Goal: Task Accomplishment & Management: Manage account settings

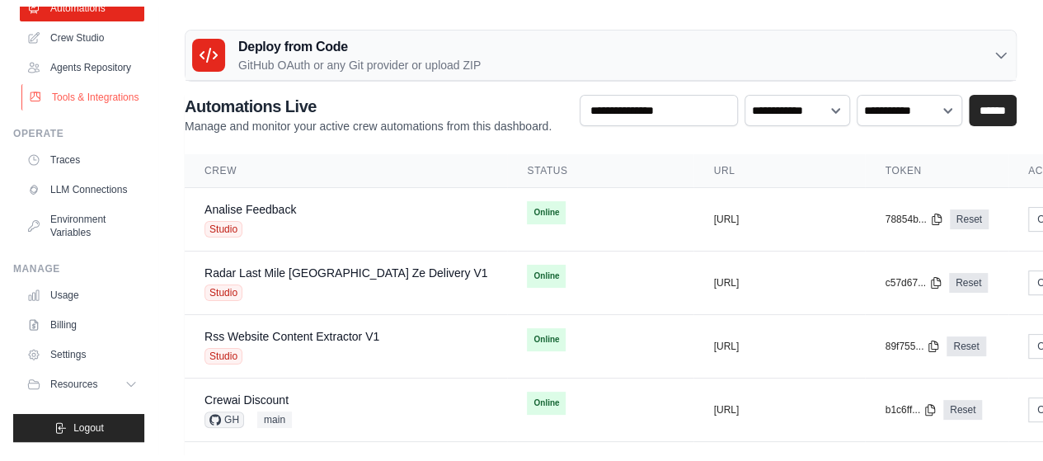
scroll to position [139, 0]
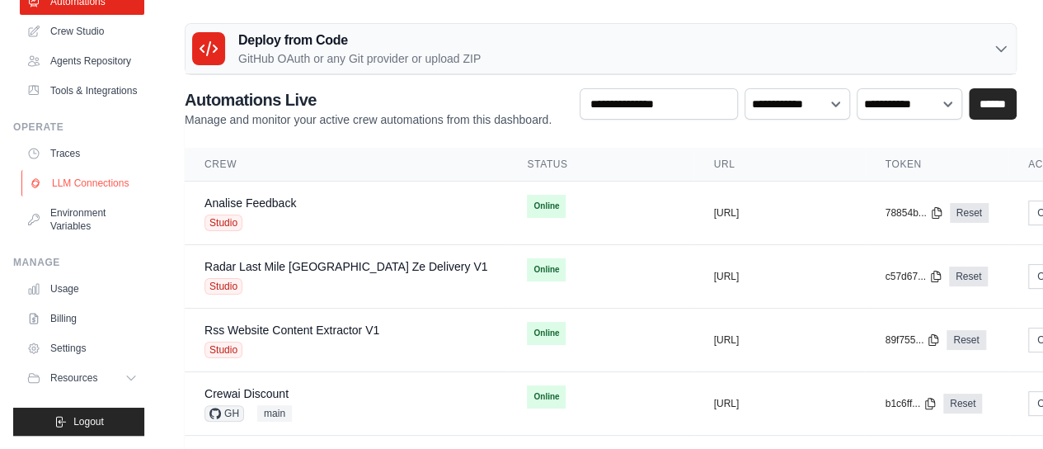
click at [72, 186] on link "LLM Connections" at bounding box center [83, 183] width 125 height 26
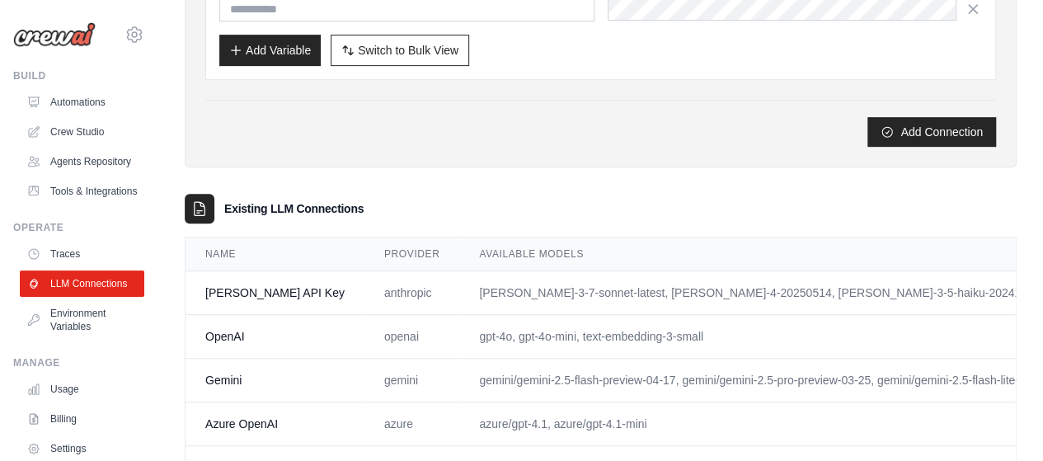
scroll to position [410, 0]
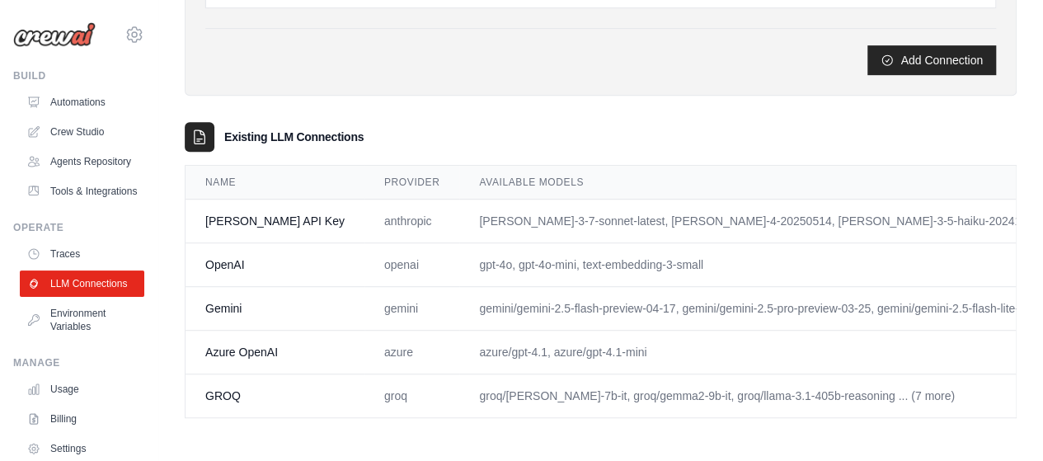
click at [482, 210] on td "[PERSON_NAME]-3-7-sonnet-latest, [PERSON_NAME]-4-20250514, [PERSON_NAME]-3-5-ha…" at bounding box center [815, 222] width 712 height 44
click at [364, 211] on td "anthropic" at bounding box center [411, 222] width 95 height 44
click at [233, 214] on td "[PERSON_NAME] API Key" at bounding box center [275, 222] width 179 height 44
click at [270, 205] on td "[PERSON_NAME] API Key" at bounding box center [275, 222] width 179 height 44
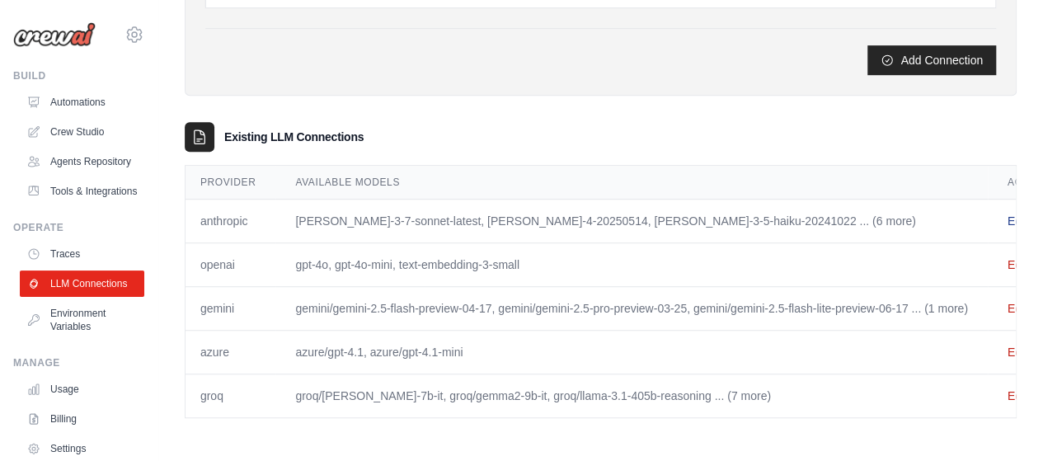
click at [1008, 214] on link "Edit" at bounding box center [1018, 220] width 20 height 13
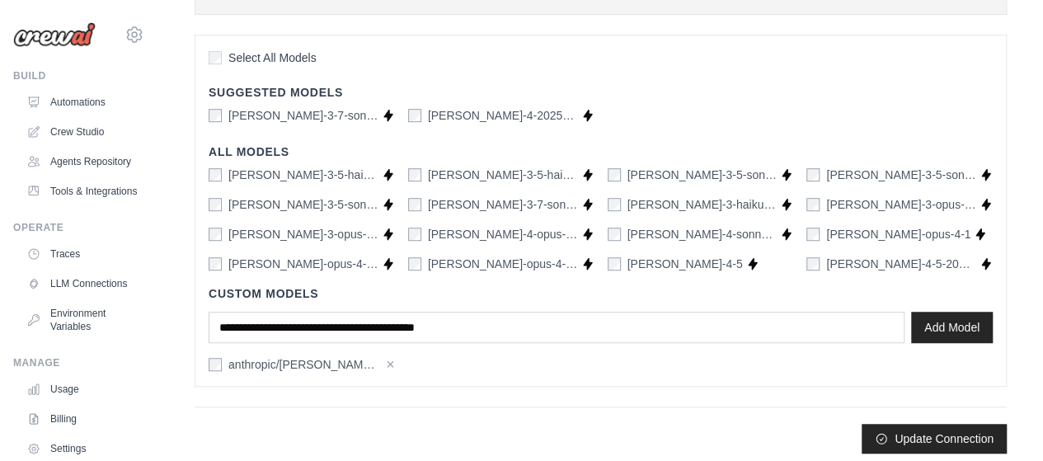
scroll to position [421, 0]
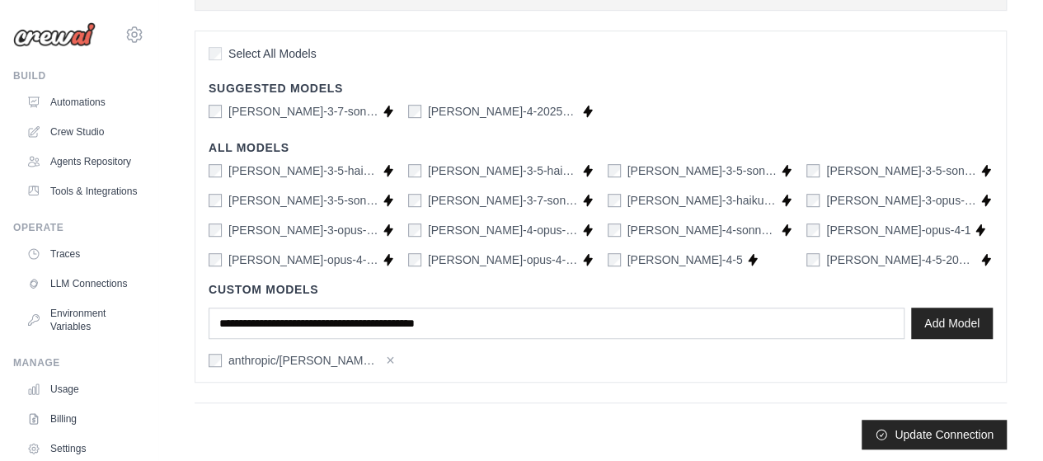
click at [421, 200] on div "[PERSON_NAME]-3-7-sonnet-20250219" at bounding box center [493, 200] width 170 height 16
click at [426, 251] on div "[PERSON_NAME]-opus-4-20250514" at bounding box center [493, 259] width 170 height 16
click at [916, 439] on button "Update Connection" at bounding box center [934, 434] width 145 height 30
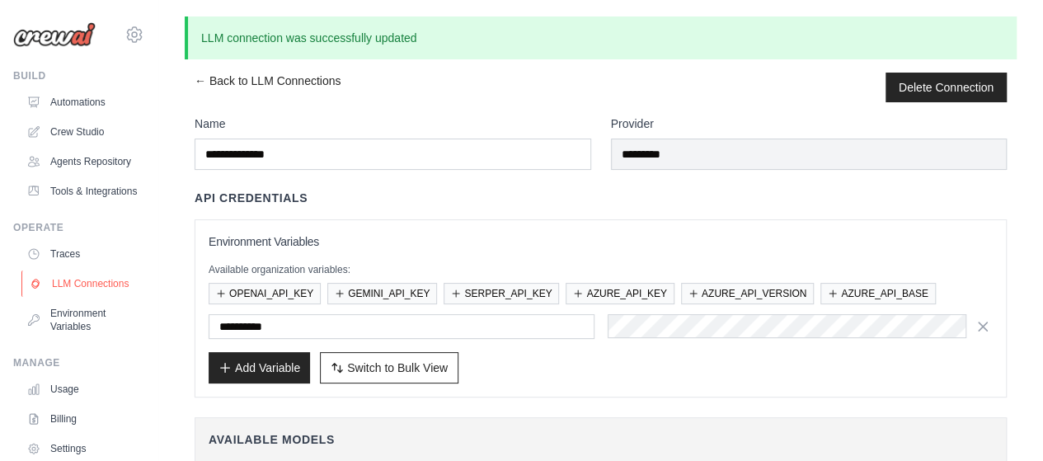
click at [68, 297] on link "LLM Connections" at bounding box center [83, 283] width 125 height 26
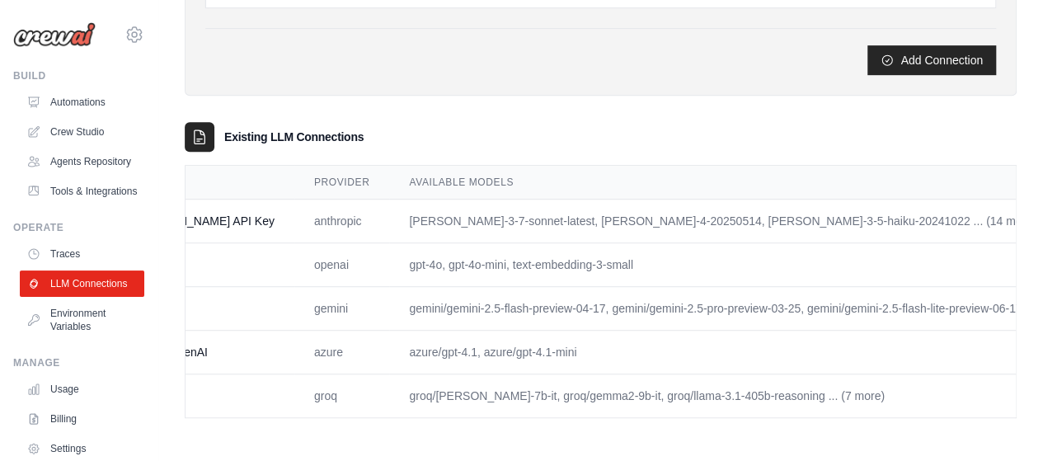
scroll to position [0, 184]
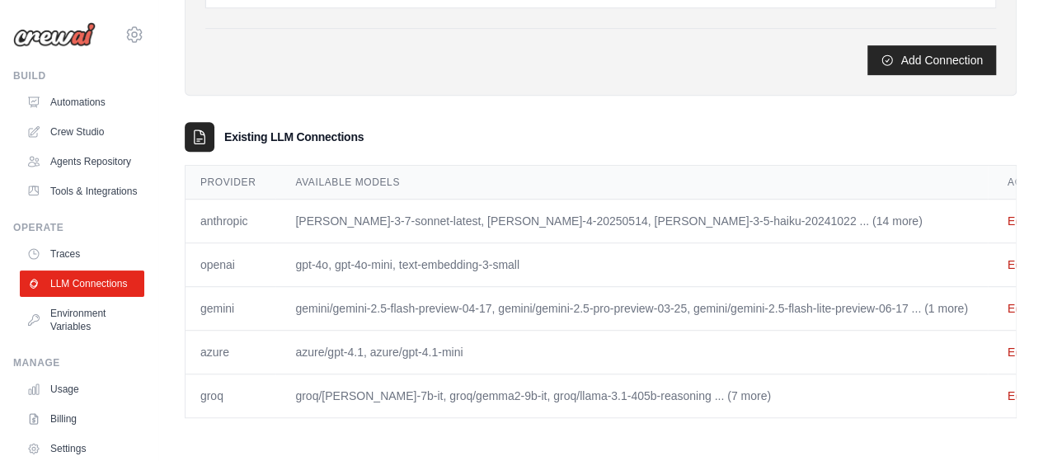
click at [988, 261] on td "Edit" at bounding box center [1031, 265] width 87 height 44
click at [1008, 258] on link "Edit" at bounding box center [1018, 264] width 20 height 13
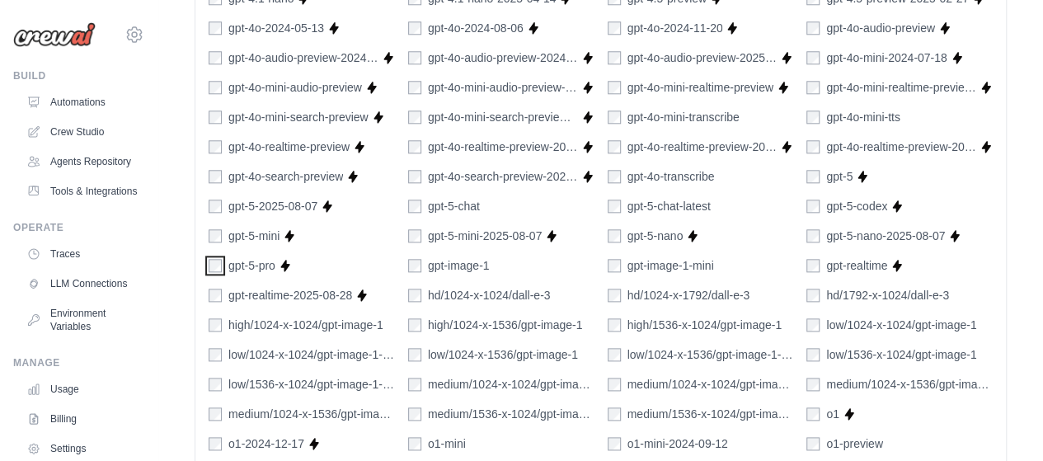
scroll to position [825, 0]
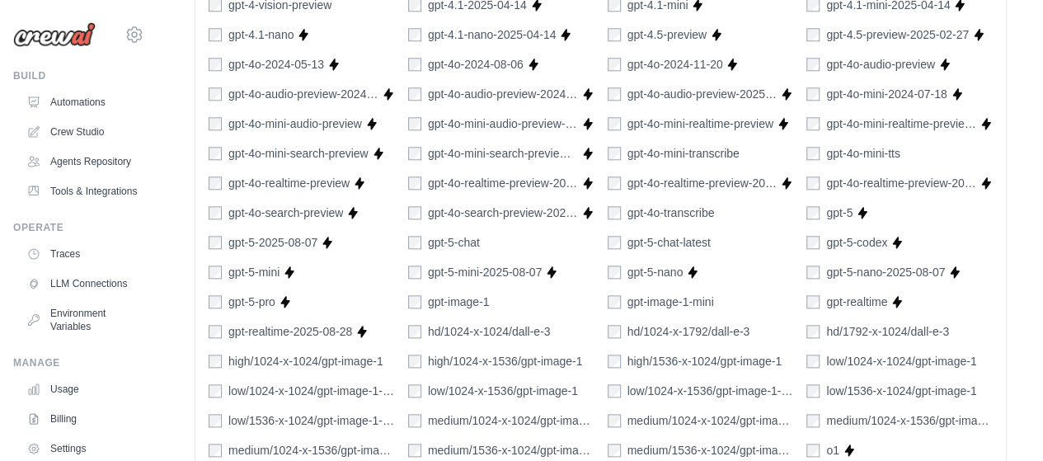
click at [414, 275] on div "gpt-5-mini-2025-08-07" at bounding box center [475, 272] width 134 height 16
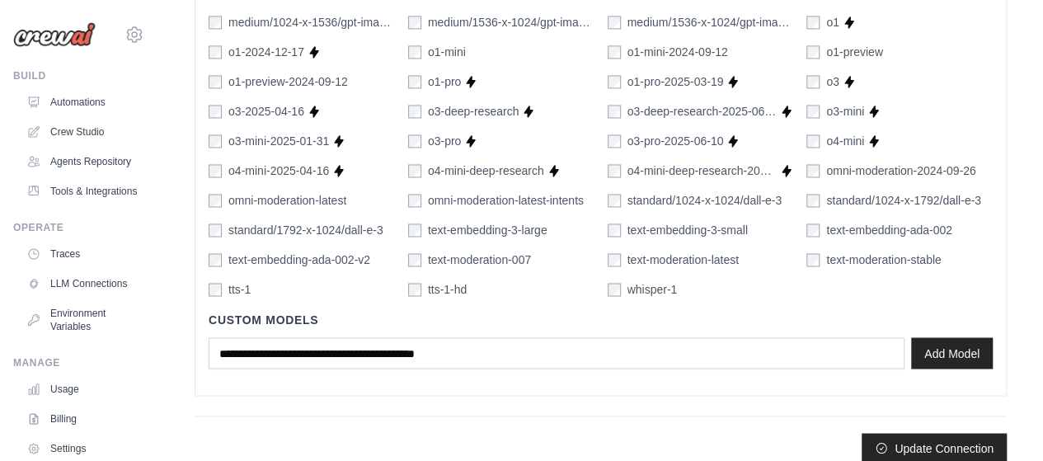
scroll to position [1266, 0]
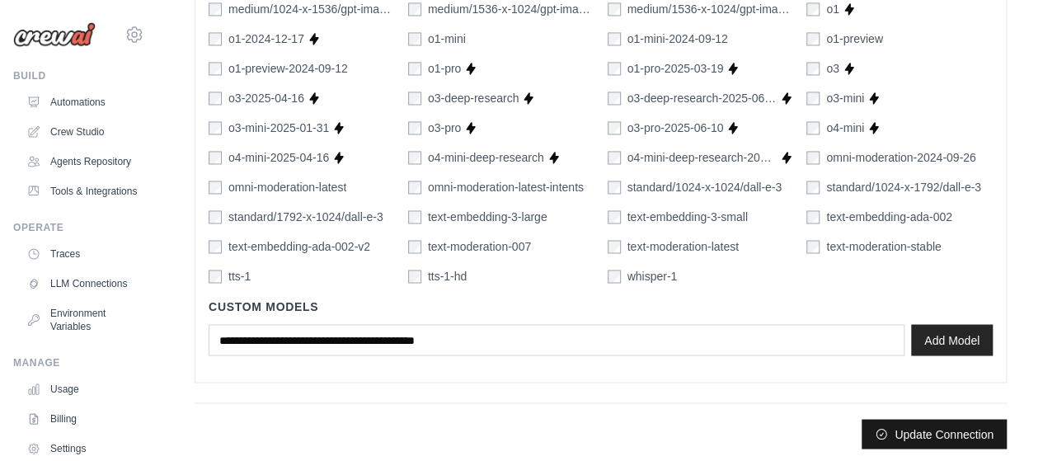
click at [952, 420] on button "Update Connection" at bounding box center [934, 434] width 145 height 30
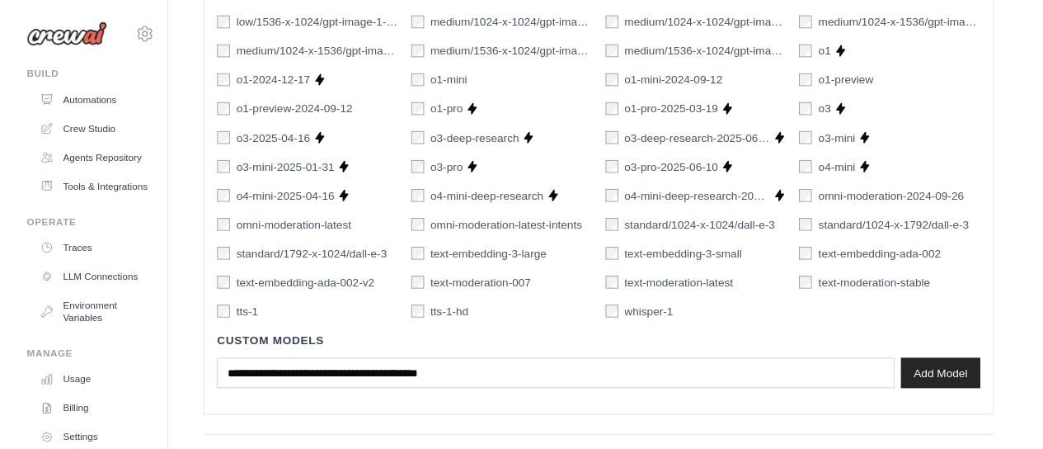
scroll to position [0, 0]
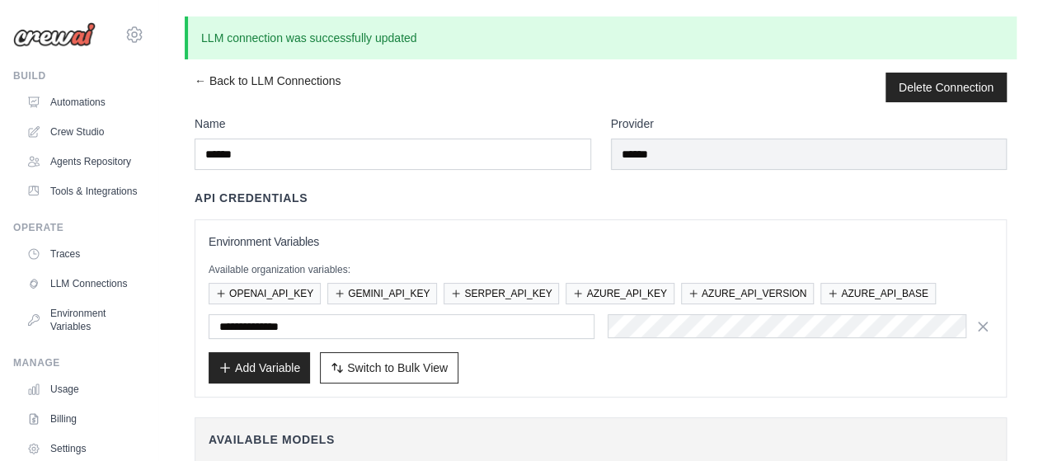
click at [579, 195] on div "API Credentials" at bounding box center [601, 198] width 812 height 16
click at [114, 105] on link "Automations" at bounding box center [83, 102] width 125 height 26
